Goal: Information Seeking & Learning: Compare options

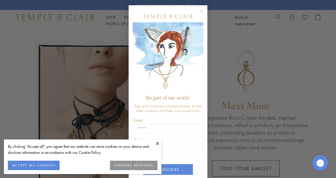
click at [201, 9] on circle "Close dialog" at bounding box center [201, 11] width 6 height 6
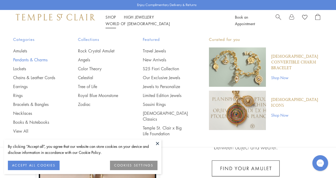
click at [42, 60] on link "Pendants & Charms" at bounding box center [35, 60] width 44 height 6
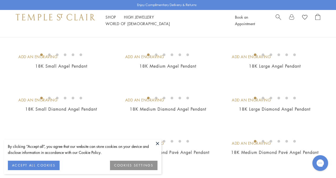
scroll to position [53, 0]
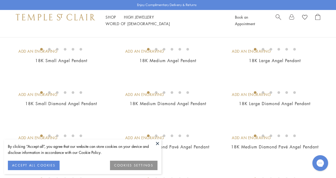
click at [158, 142] on button at bounding box center [158, 144] width 8 height 8
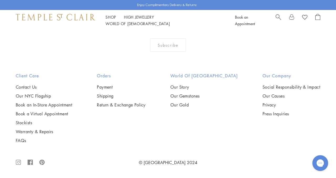
scroll to position [2980, 0]
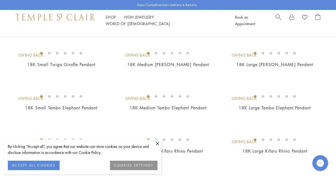
scroll to position [459, 0]
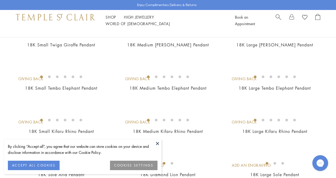
click at [157, 142] on button at bounding box center [158, 144] width 8 height 8
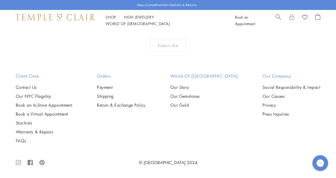
scroll to position [2547, 0]
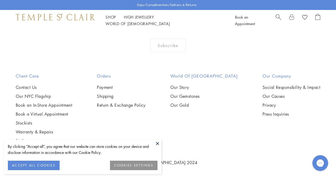
scroll to position [309, 0]
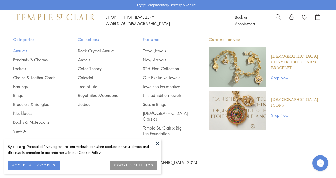
click at [23, 49] on link "Amulets" at bounding box center [35, 51] width 44 height 6
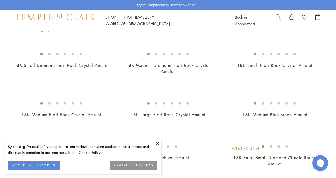
scroll to position [49, 0]
click at [157, 143] on button at bounding box center [158, 144] width 8 height 8
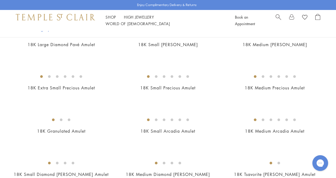
scroll to position [586, 0]
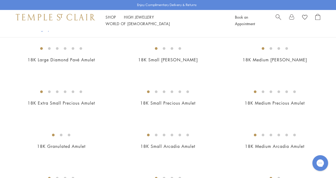
click at [0, 0] on img at bounding box center [0, 0] width 0 height 0
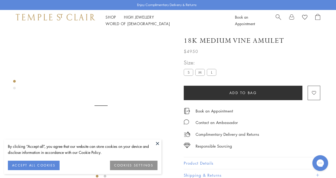
scroll to position [31, 0]
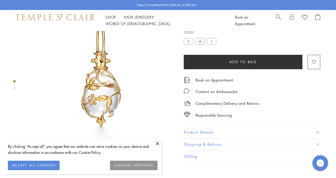
click at [158, 144] on button at bounding box center [158, 144] width 8 height 8
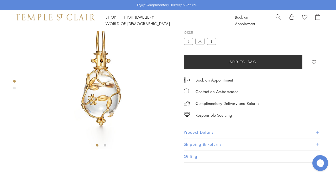
click at [188, 45] on label "S" at bounding box center [188, 41] width 9 height 7
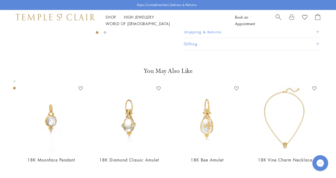
scroll to position [163, 0]
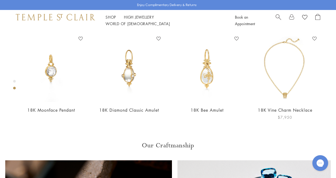
scroll to position [129, 0]
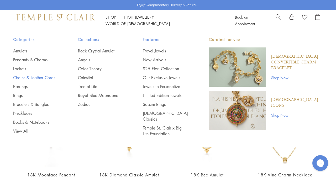
click at [48, 76] on link "Chains & Leather Cords" at bounding box center [35, 78] width 44 height 6
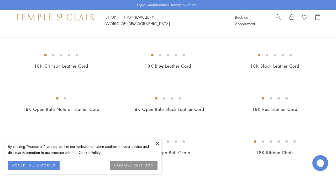
scroll to position [90, 0]
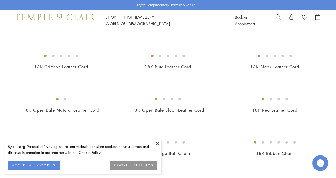
click at [157, 142] on button at bounding box center [158, 144] width 8 height 8
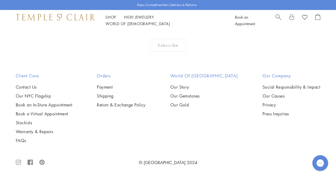
scroll to position [609, 0]
click at [0, 0] on img at bounding box center [0, 0] width 0 height 0
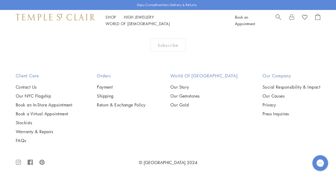
click at [0, 0] on img at bounding box center [0, 0] width 0 height 0
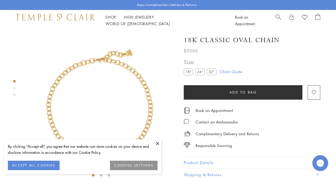
scroll to position [31, 0]
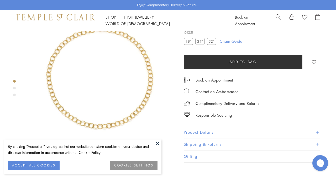
click at [157, 89] on img at bounding box center [101, 75] width 150 height 150
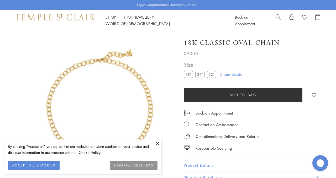
scroll to position [31, 0]
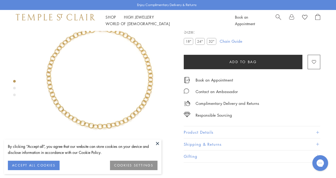
click at [202, 45] on label "24"" at bounding box center [200, 41] width 9 height 7
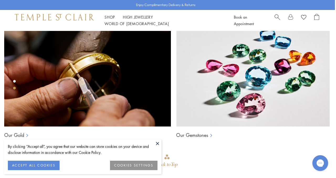
scroll to position [215, 1]
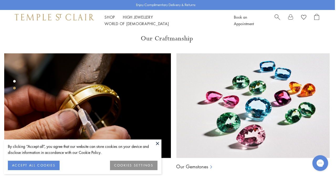
click at [158, 143] on button at bounding box center [158, 144] width 8 height 8
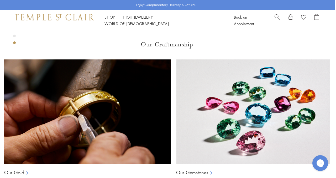
scroll to position [105, 1]
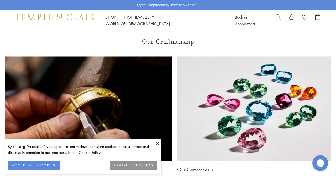
scroll to position [299, 0]
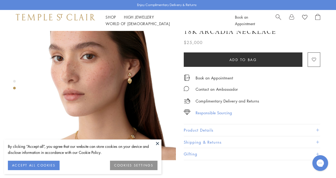
scroll to position [178, 0]
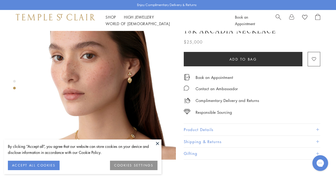
click at [157, 143] on button at bounding box center [158, 144] width 8 height 8
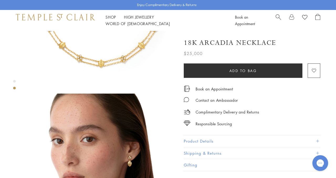
scroll to position [66, 0]
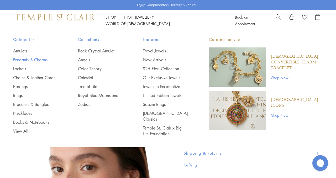
click at [29, 59] on link "Pendants & Charms" at bounding box center [35, 60] width 44 height 6
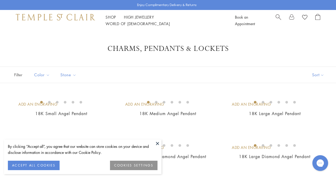
click at [157, 143] on button at bounding box center [158, 144] width 8 height 8
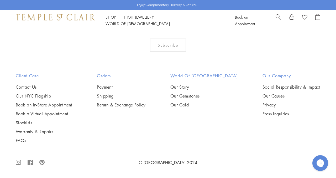
scroll to position [1181, 0]
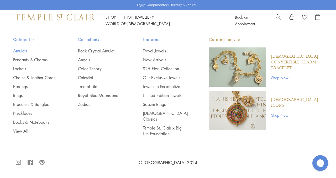
click at [22, 49] on link "Amulets" at bounding box center [35, 51] width 44 height 6
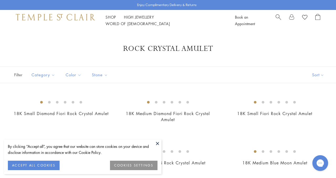
click at [157, 143] on button at bounding box center [158, 144] width 8 height 8
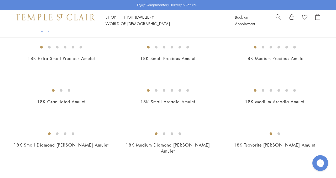
scroll to position [632, 0]
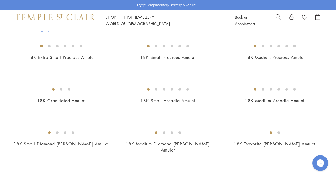
click at [0, 0] on img at bounding box center [0, 0] width 0 height 0
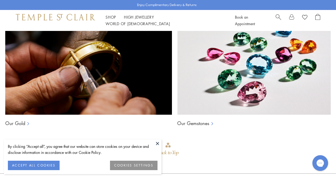
scroll to position [357, 0]
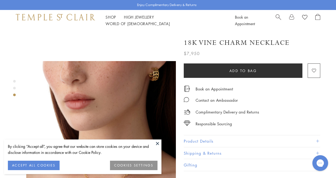
scroll to position [265, 0]
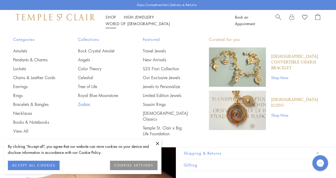
click at [88, 103] on link "Zodiac" at bounding box center [100, 105] width 44 height 6
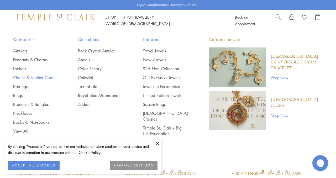
click at [47, 76] on link "Chains & Leather Cords" at bounding box center [35, 78] width 44 height 6
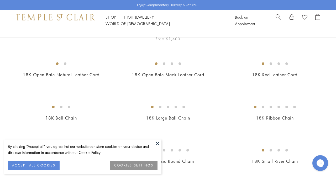
scroll to position [120, 0]
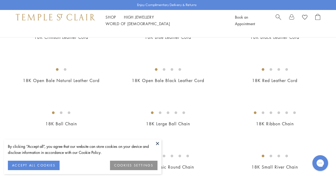
click at [0, 0] on img at bounding box center [0, 0] width 0 height 0
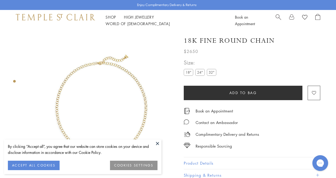
click at [199, 70] on label "24"" at bounding box center [200, 72] width 9 height 7
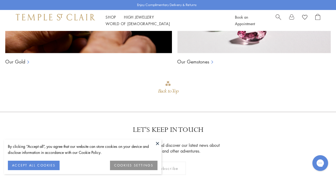
scroll to position [553, 0]
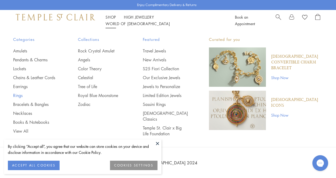
click at [20, 94] on link "Rings" at bounding box center [35, 96] width 44 height 6
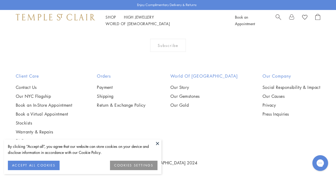
scroll to position [2155, 0]
